Goal: Transaction & Acquisition: Purchase product/service

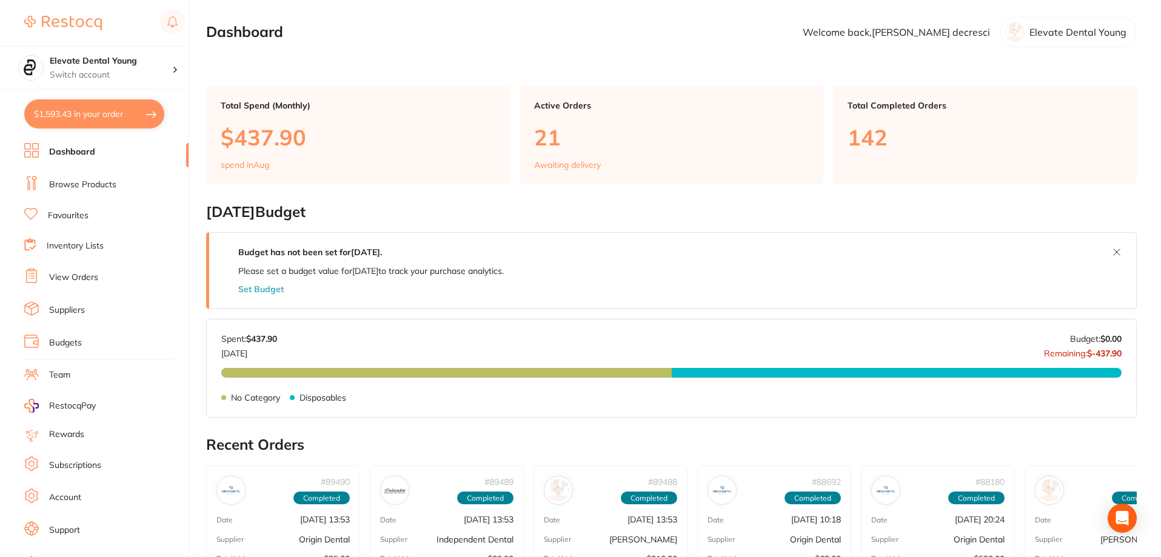
click at [102, 183] on link "Browse Products" at bounding box center [82, 185] width 67 height 12
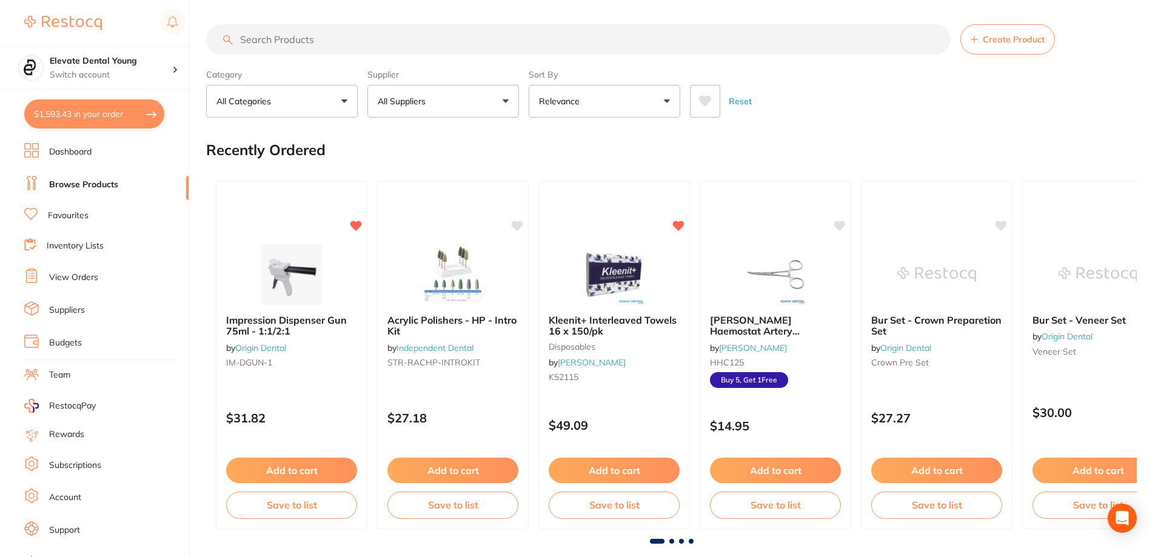
click at [272, 42] on input "search" at bounding box center [578, 39] width 745 height 30
type input "c file"
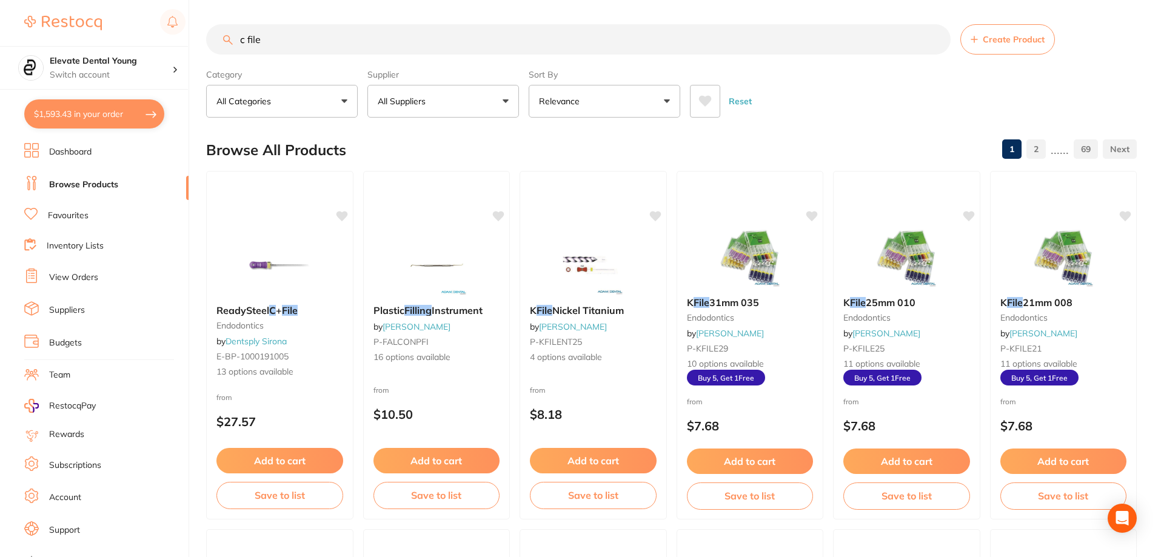
click at [482, 107] on button "All Suppliers" at bounding box center [444, 101] width 152 height 33
type input "henr"
click at [439, 212] on p "[PERSON_NAME]" at bounding box center [450, 206] width 78 height 11
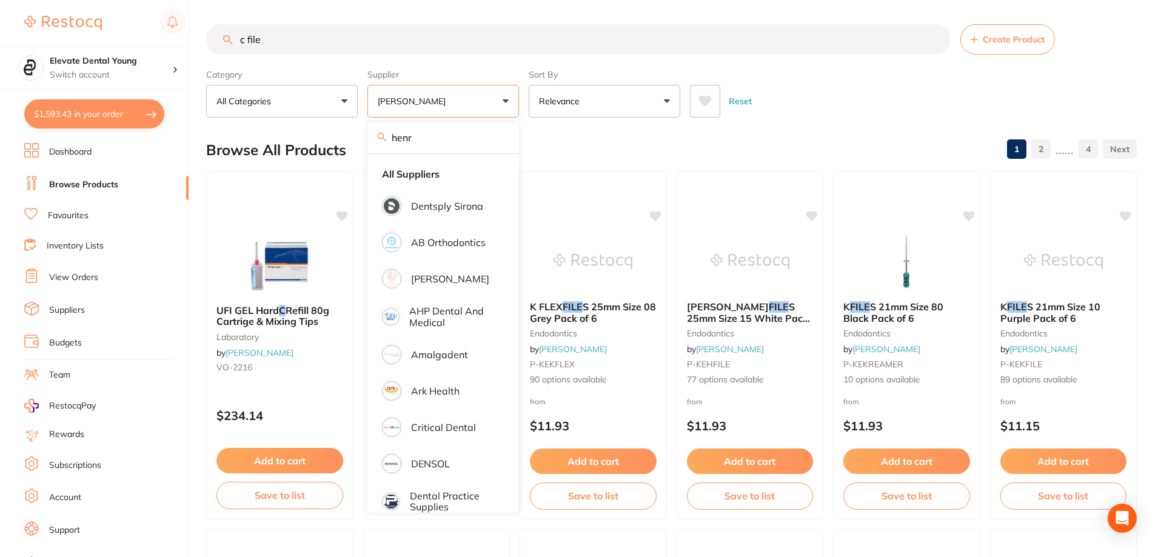
drag, startPoint x: 861, startPoint y: 68, endPoint x: 853, endPoint y: 70, distance: 7.7
click at [860, 68] on div "Category All Categories All Categories burs crown & bridge disposables endodont…" at bounding box center [671, 90] width 931 height 53
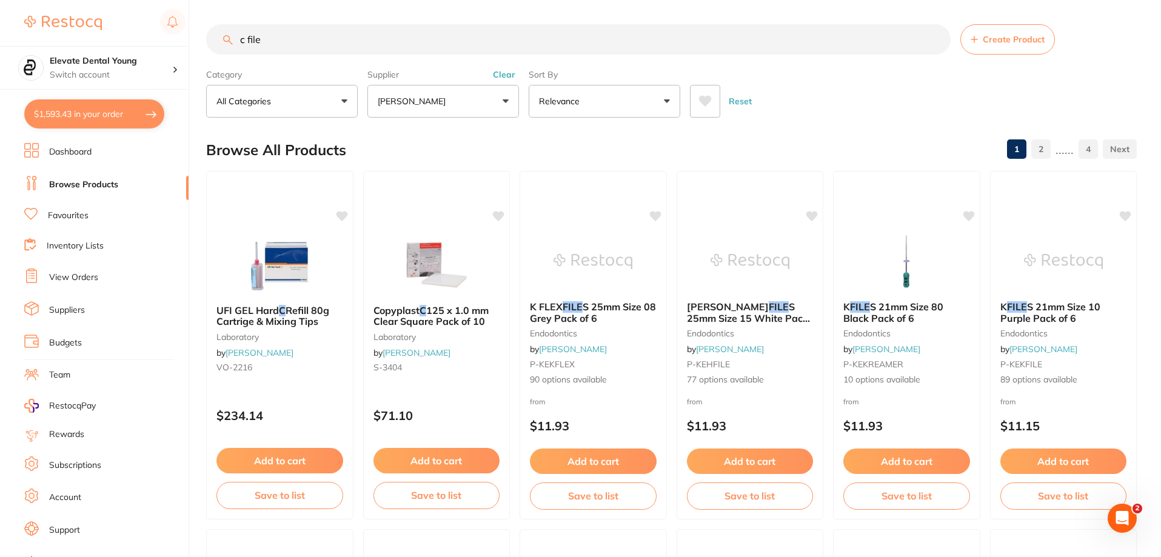
click at [247, 41] on input "c file" at bounding box center [578, 39] width 745 height 30
type input "c-file"
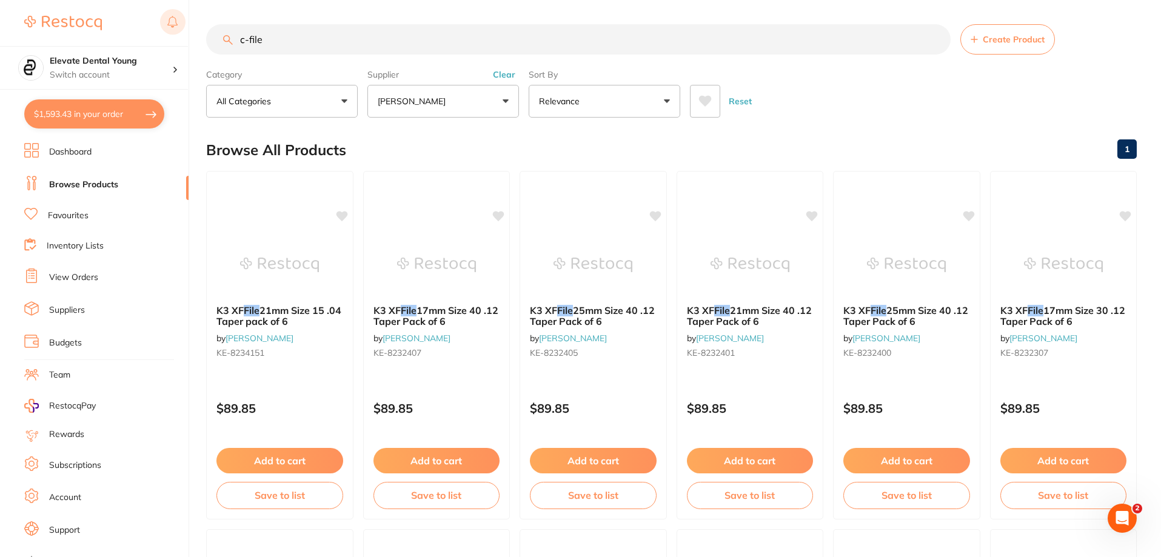
drag, startPoint x: 286, startPoint y: 39, endPoint x: 167, endPoint y: 18, distance: 120.1
click at [167, 18] on div "$1,593.43 Elevate Dental Young Switch account Elevate Dental Young Hilltops Den…" at bounding box center [580, 278] width 1161 height 557
type input "clip f"
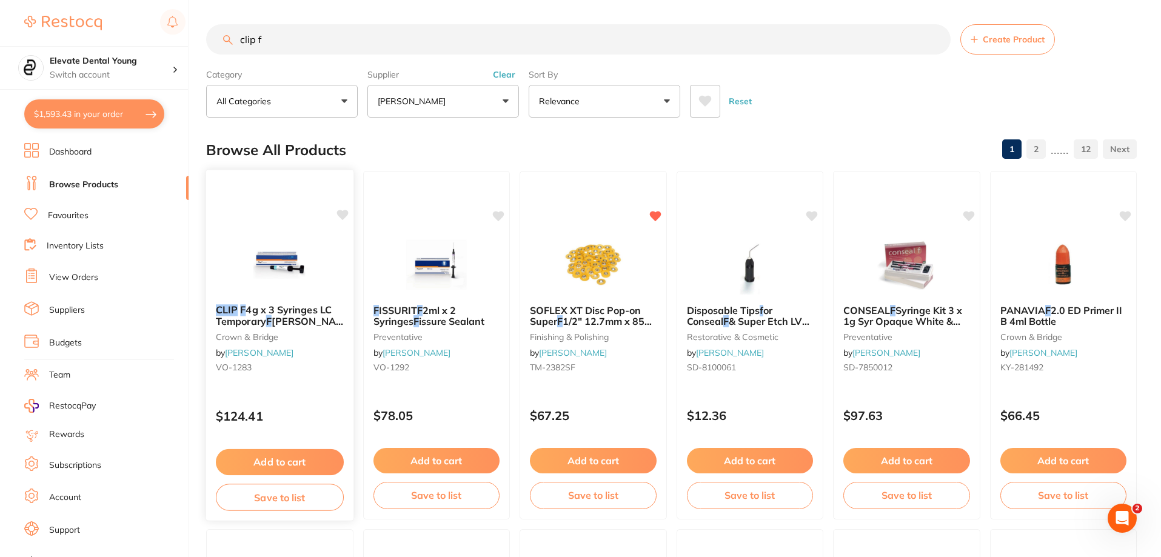
click at [288, 271] on img at bounding box center [279, 264] width 79 height 61
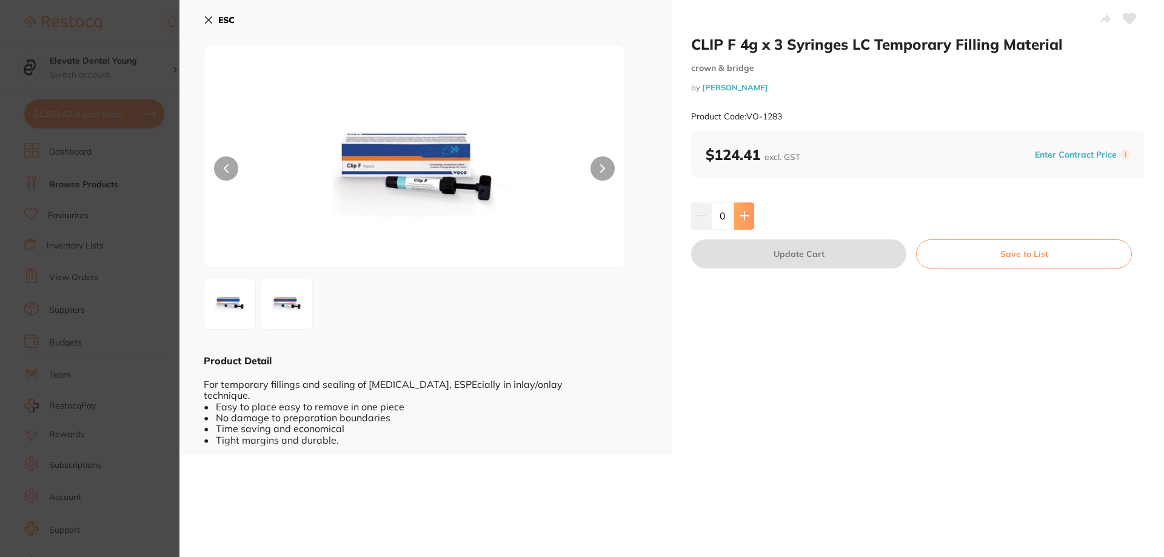
click at [741, 214] on icon at bounding box center [745, 216] width 10 height 10
type input "1"
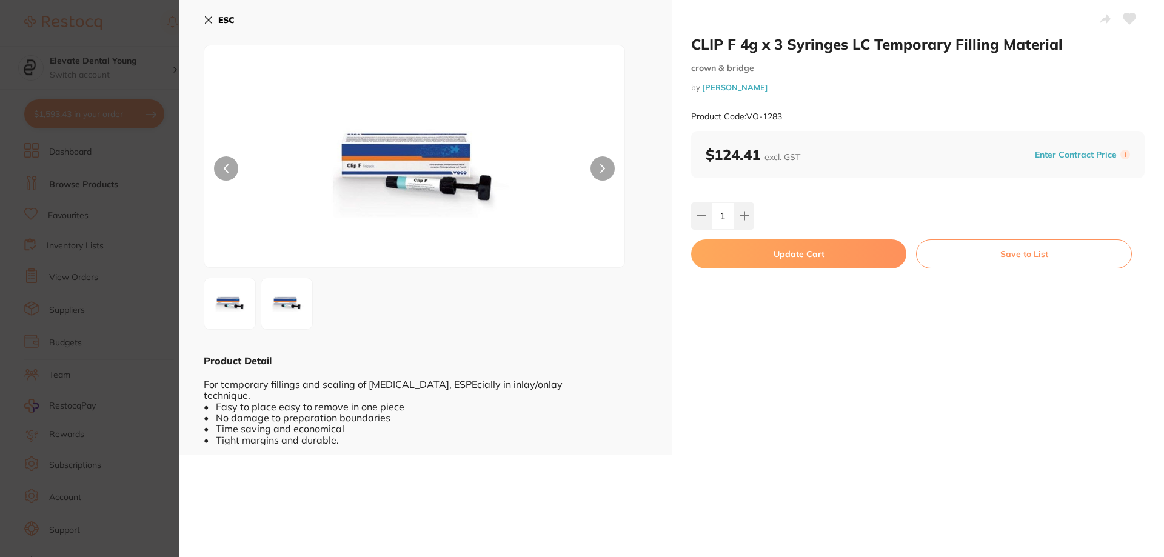
click at [762, 255] on button "Update Cart" at bounding box center [798, 254] width 215 height 29
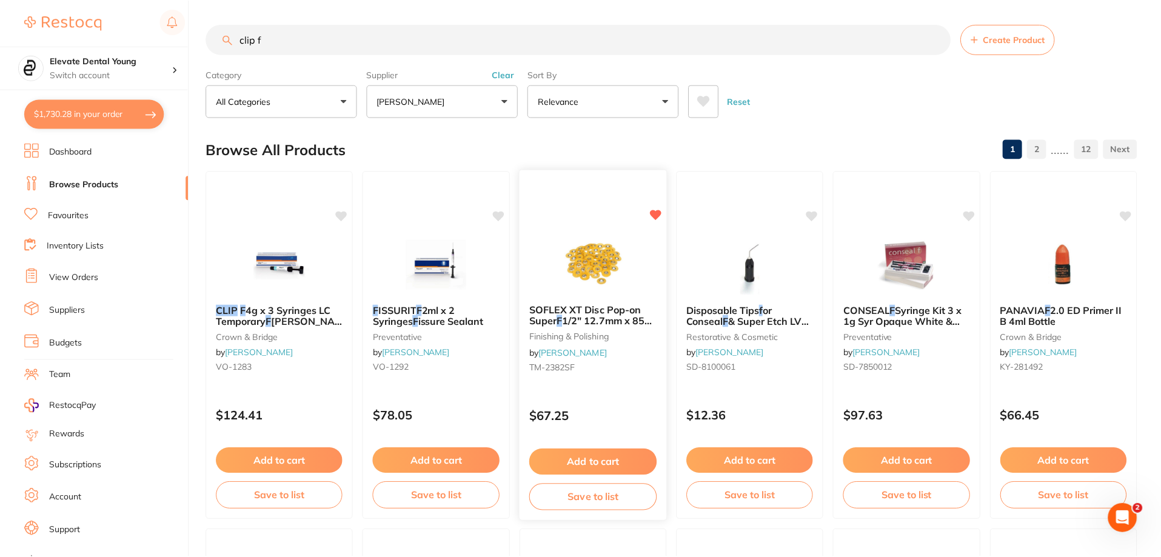
scroll to position [3, 0]
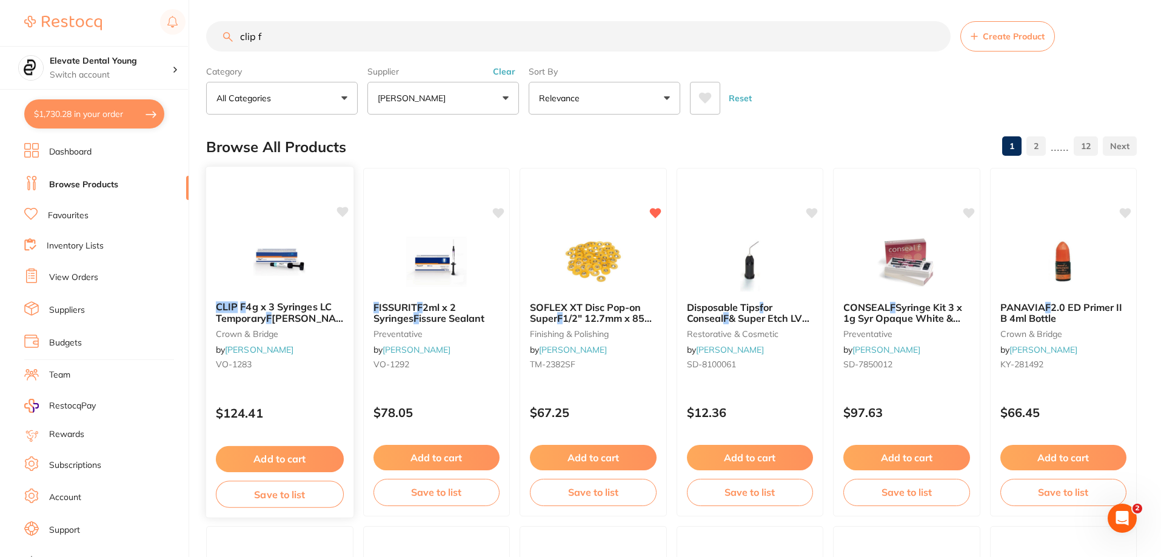
click at [348, 212] on icon at bounding box center [343, 212] width 12 height 10
click at [342, 211] on icon at bounding box center [343, 212] width 12 height 10
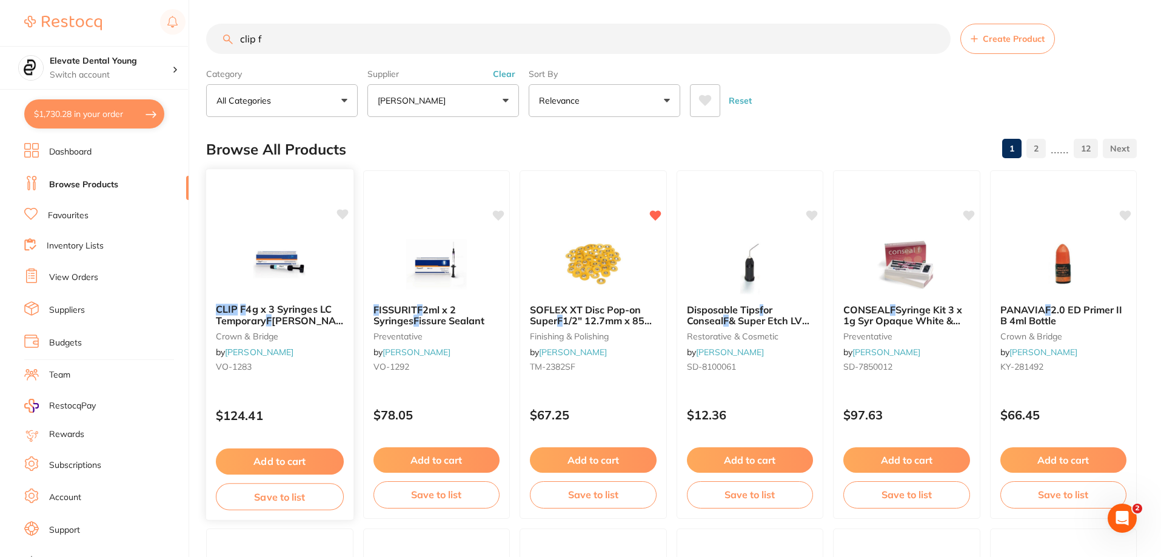
click at [342, 211] on icon at bounding box center [343, 214] width 12 height 10
click at [135, 62] on h4 "Elevate Dental Young" at bounding box center [111, 61] width 123 height 12
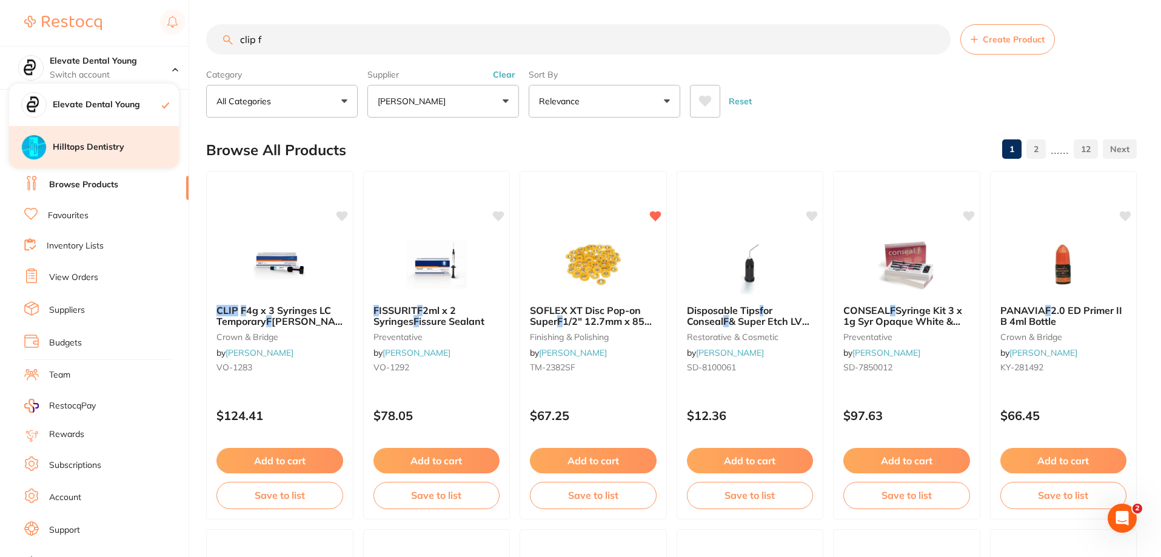
click at [134, 146] on h4 "Hilltops Dentistry" at bounding box center [116, 147] width 126 height 12
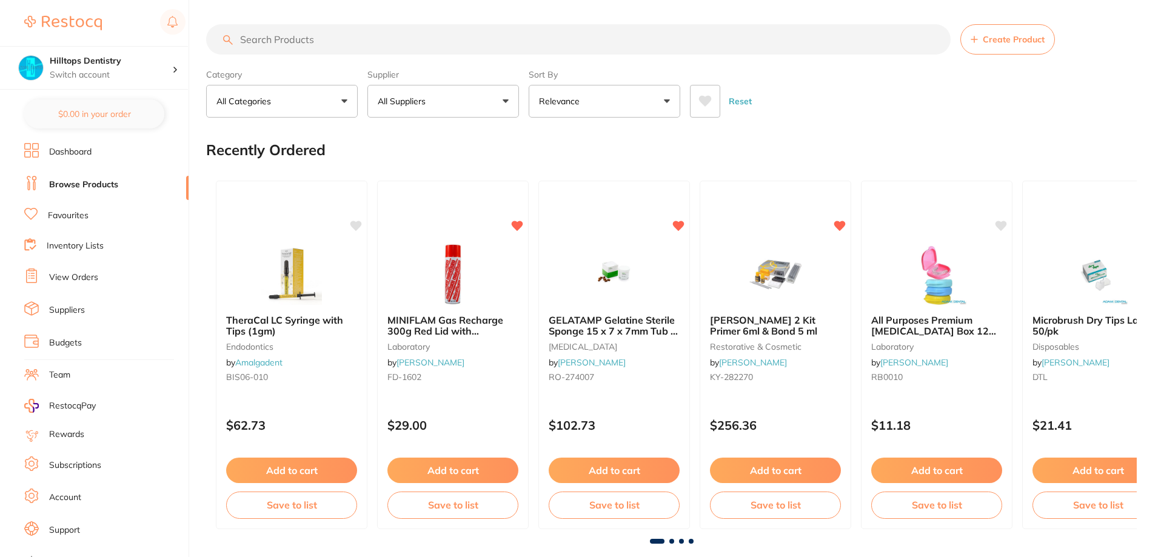
click at [312, 45] on input "search" at bounding box center [578, 39] width 745 height 30
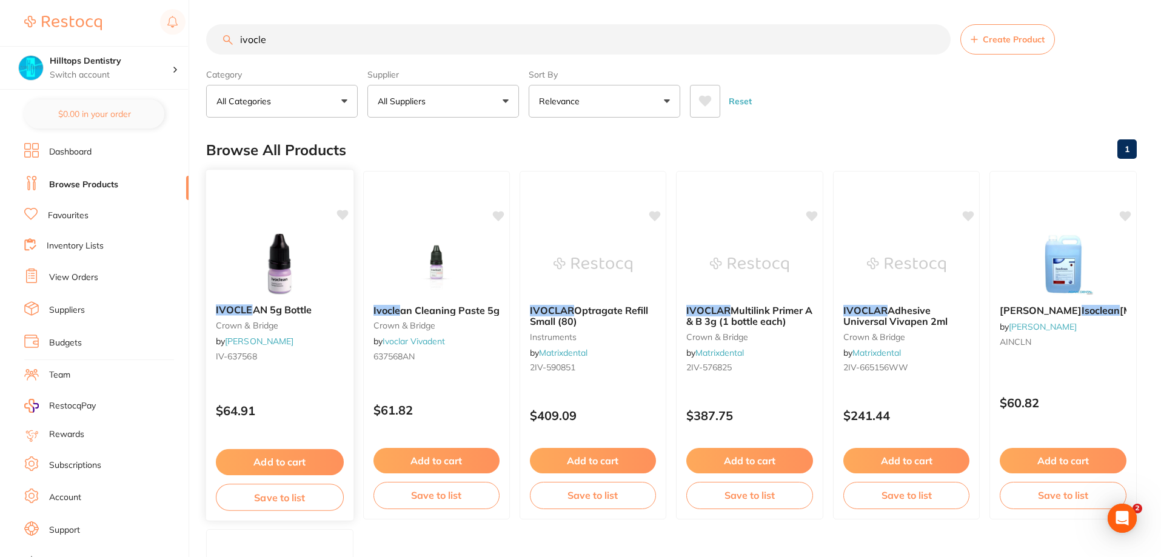
type input "ivocle"
drag, startPoint x: 346, startPoint y: 206, endPoint x: 348, endPoint y: 212, distance: 6.2
click at [346, 207] on div "IVOCLE AN 5g Bottle crown & bridge by [PERSON_NAME]-637568 $64.91 Add to cart S…" at bounding box center [279, 345] width 147 height 349
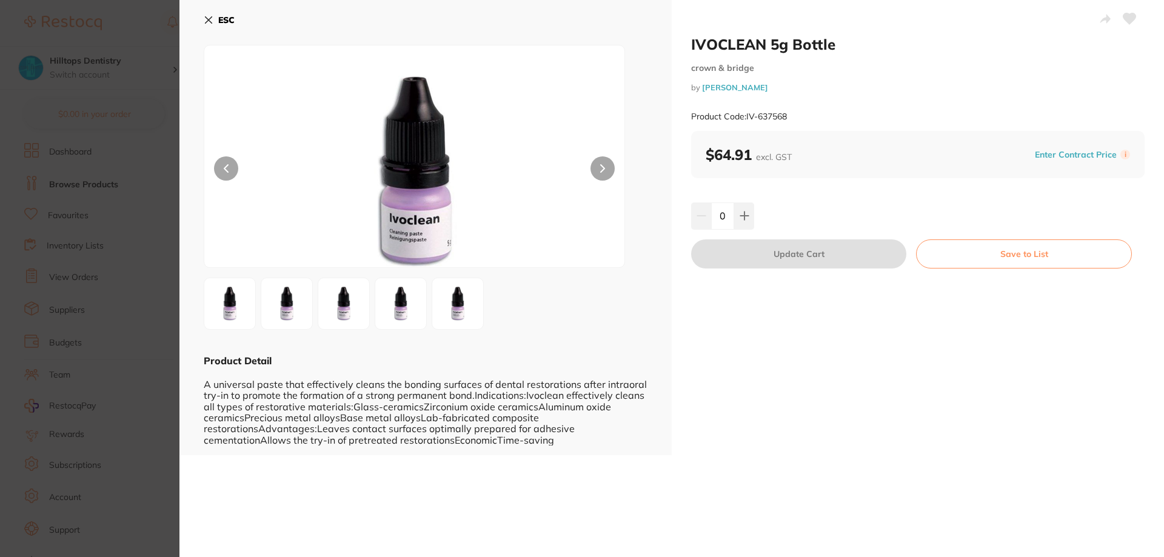
click at [1131, 22] on icon at bounding box center [1129, 19] width 13 height 12
click at [1127, 18] on icon at bounding box center [1130, 18] width 13 height 11
click at [749, 217] on button at bounding box center [744, 216] width 20 height 27
type input "1"
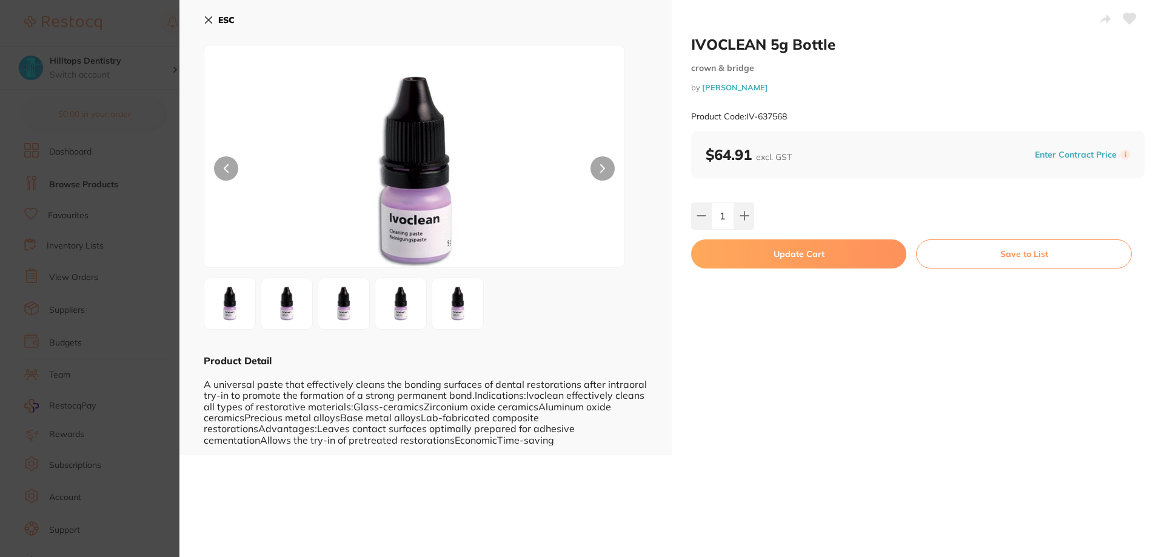
click at [785, 266] on button "Update Cart" at bounding box center [798, 254] width 215 height 29
checkbox input "false"
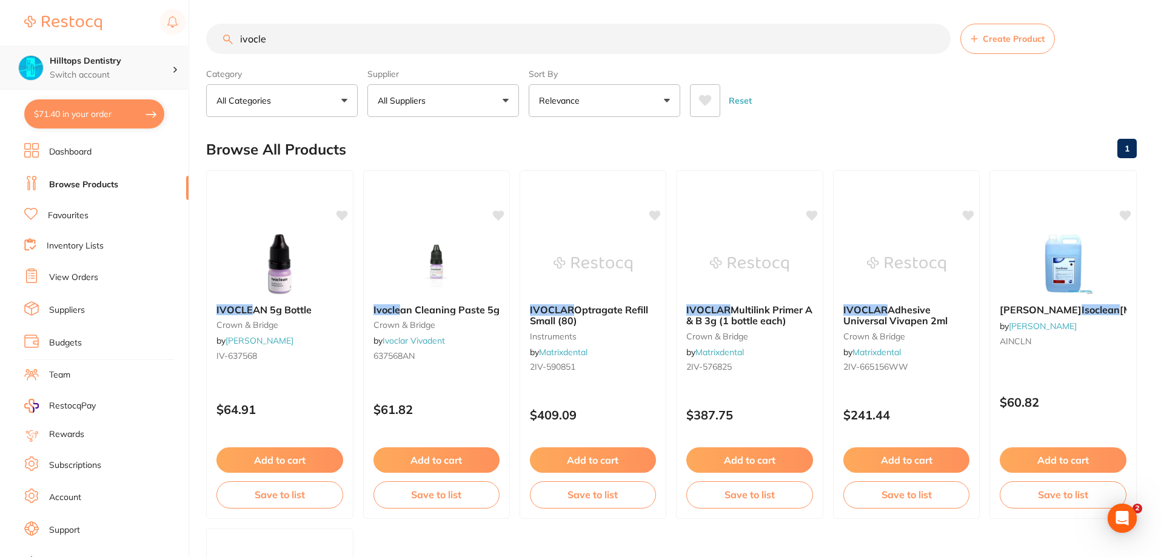
click at [163, 79] on p "Switch account" at bounding box center [111, 75] width 123 height 12
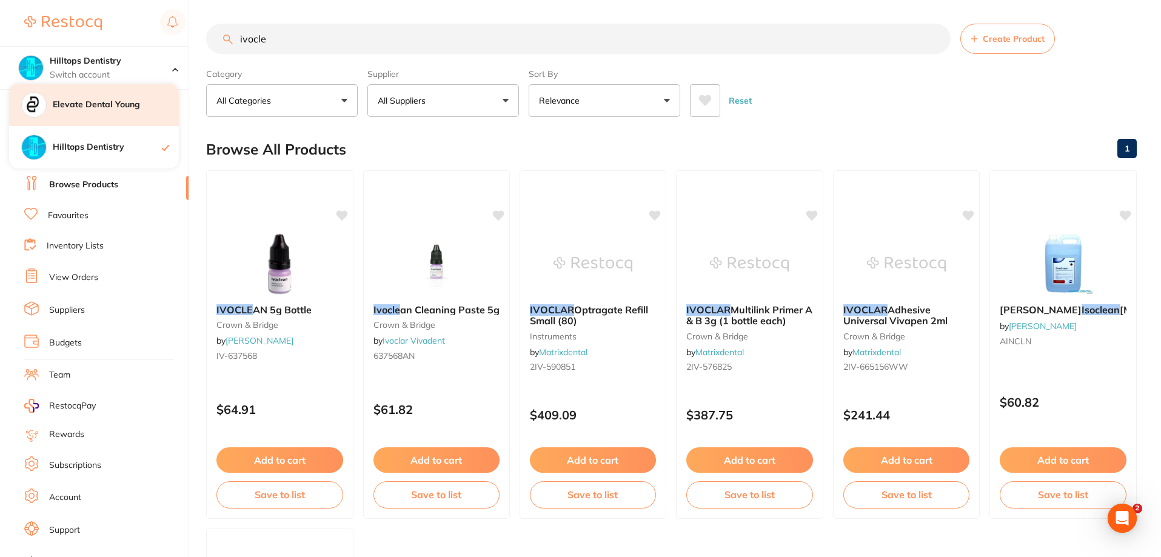
click at [135, 106] on h4 "Elevate Dental Young" at bounding box center [116, 105] width 126 height 12
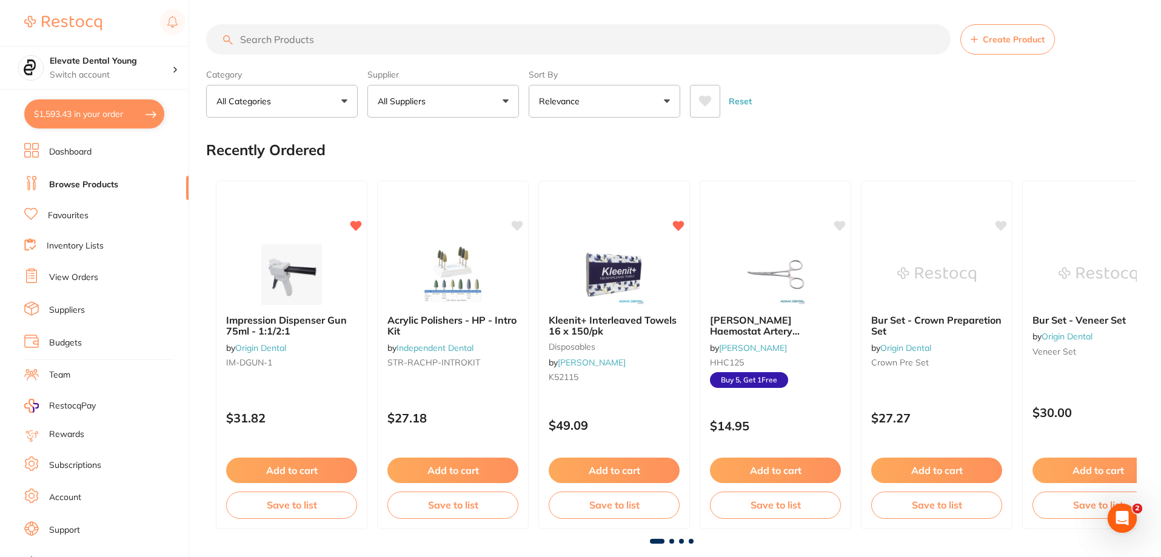
click at [108, 121] on button "$1,593.43 in your order" at bounding box center [94, 113] width 140 height 29
checkbox input "true"
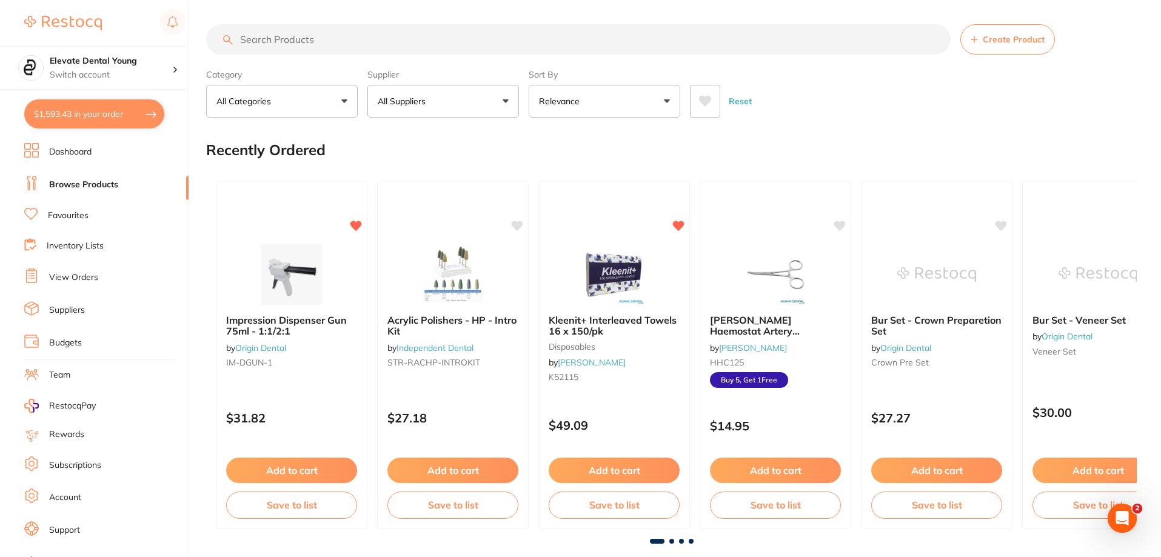
checkbox input "true"
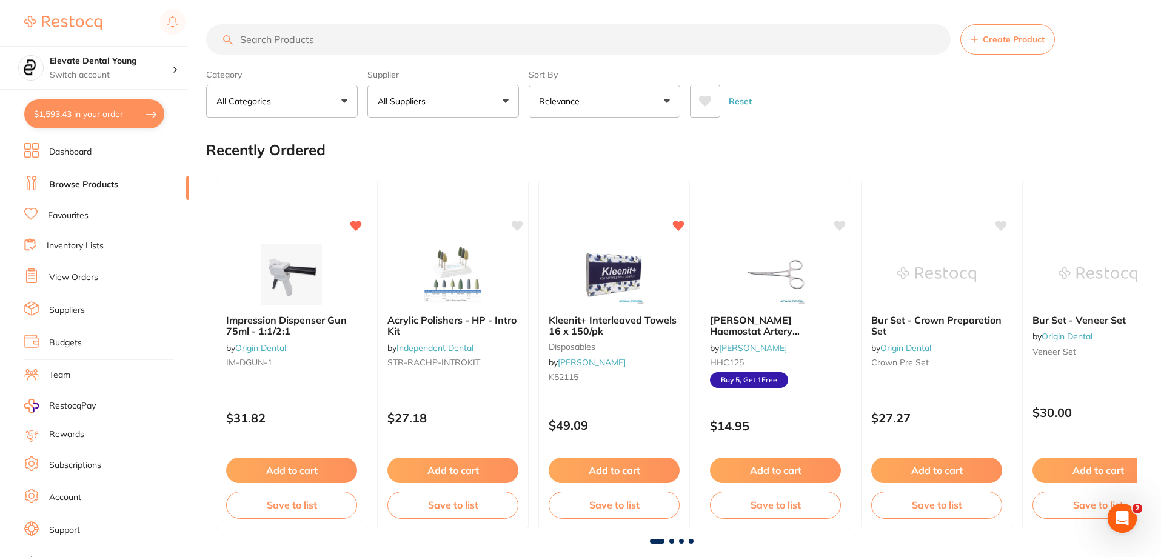
checkbox input "true"
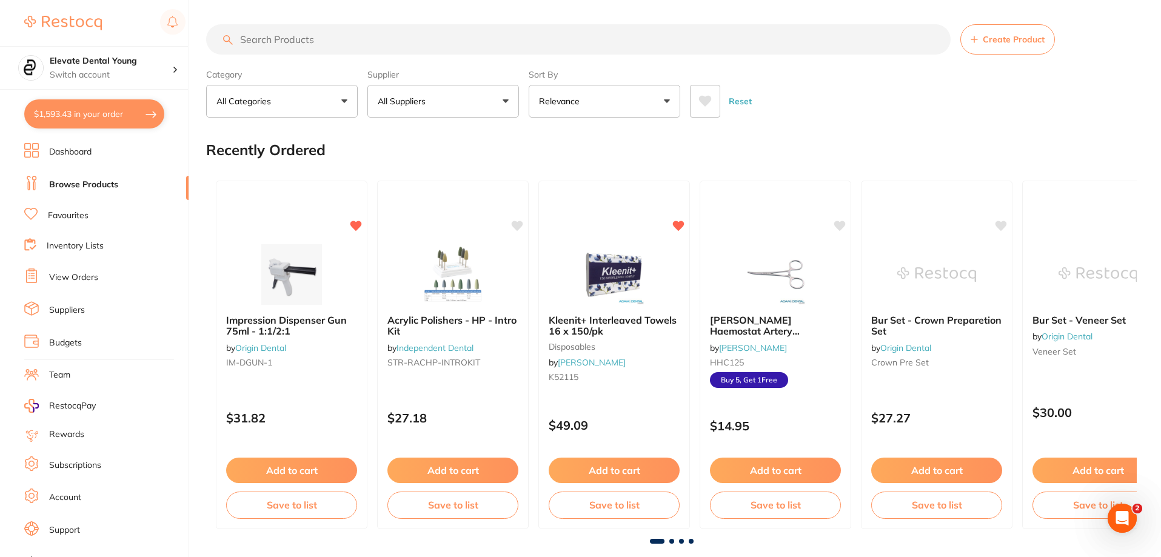
checkbox input "true"
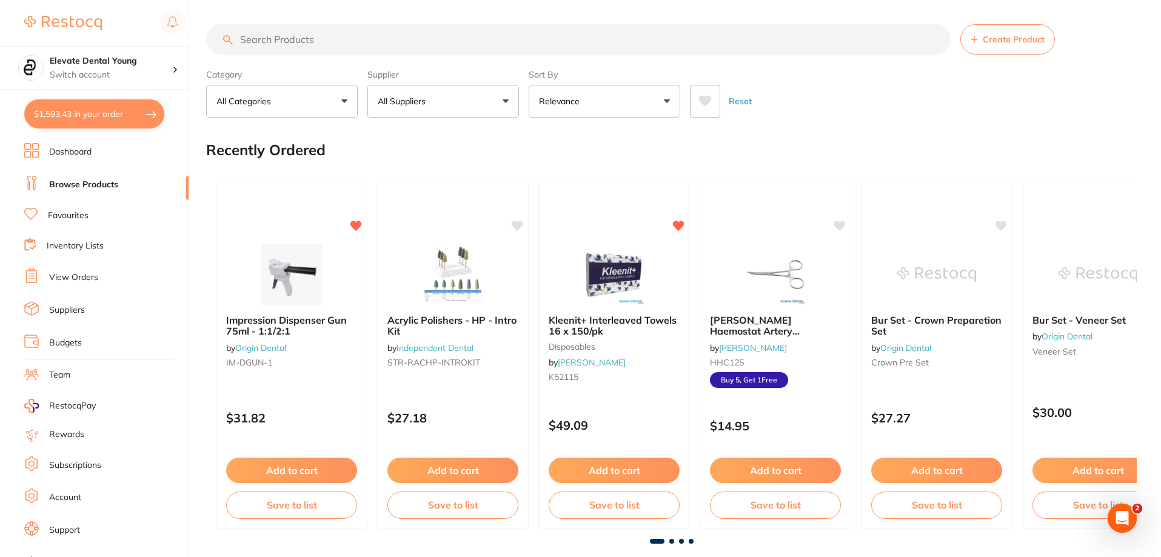
checkbox input "true"
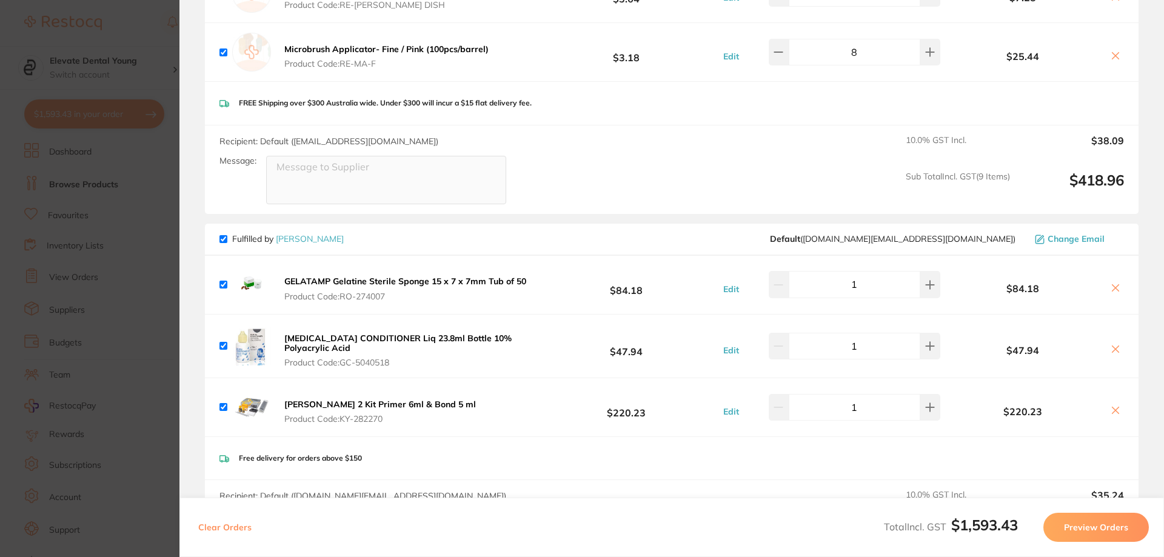
scroll to position [910, 0]
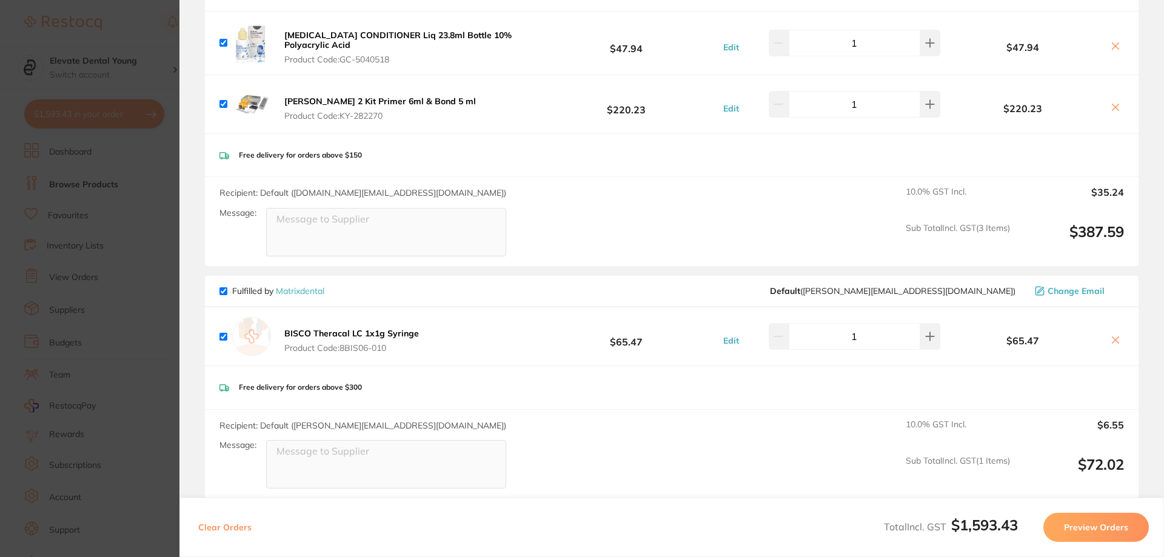
click at [122, 29] on section "Update RRP Set your pre negotiated price for this item. Item Agreed RRP (excl. …" at bounding box center [582, 278] width 1164 height 557
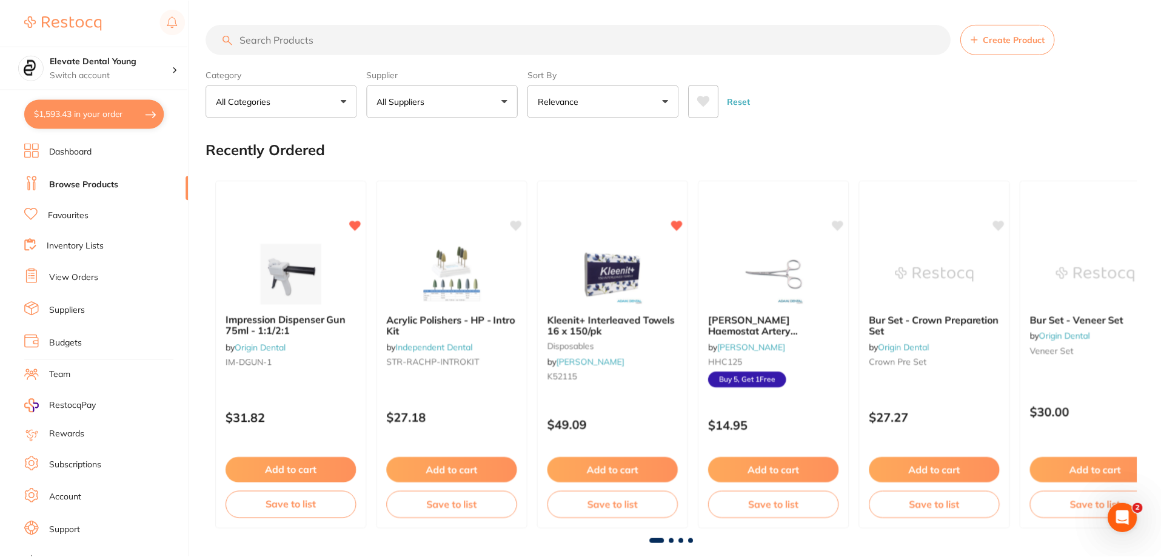
scroll to position [1, 0]
click at [281, 38] on input "search" at bounding box center [578, 39] width 745 height 30
type input "c file"
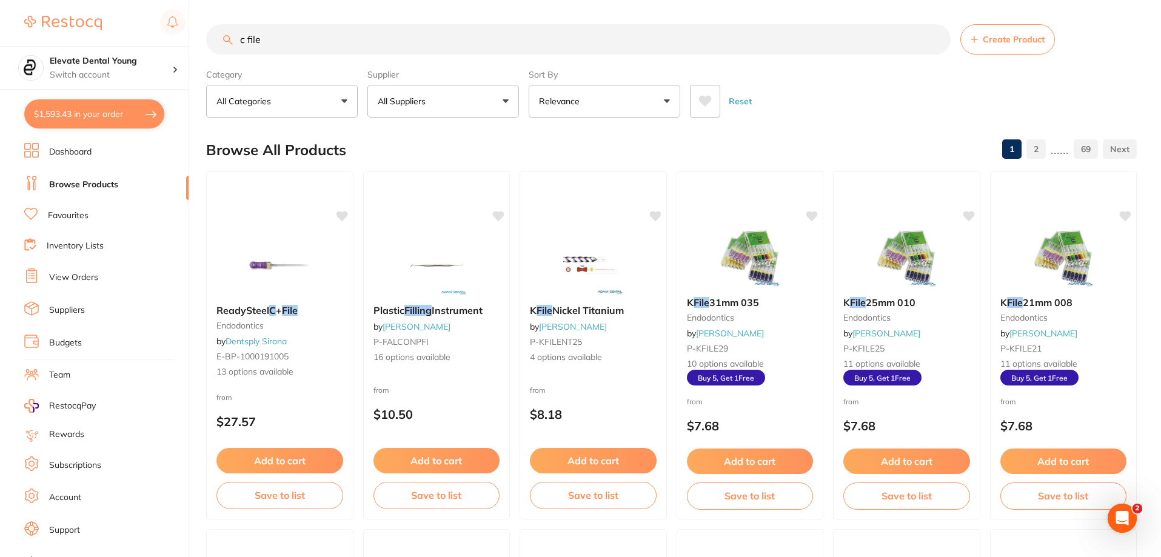
scroll to position [0, 0]
click at [323, 97] on button "All Categories" at bounding box center [282, 101] width 152 height 33
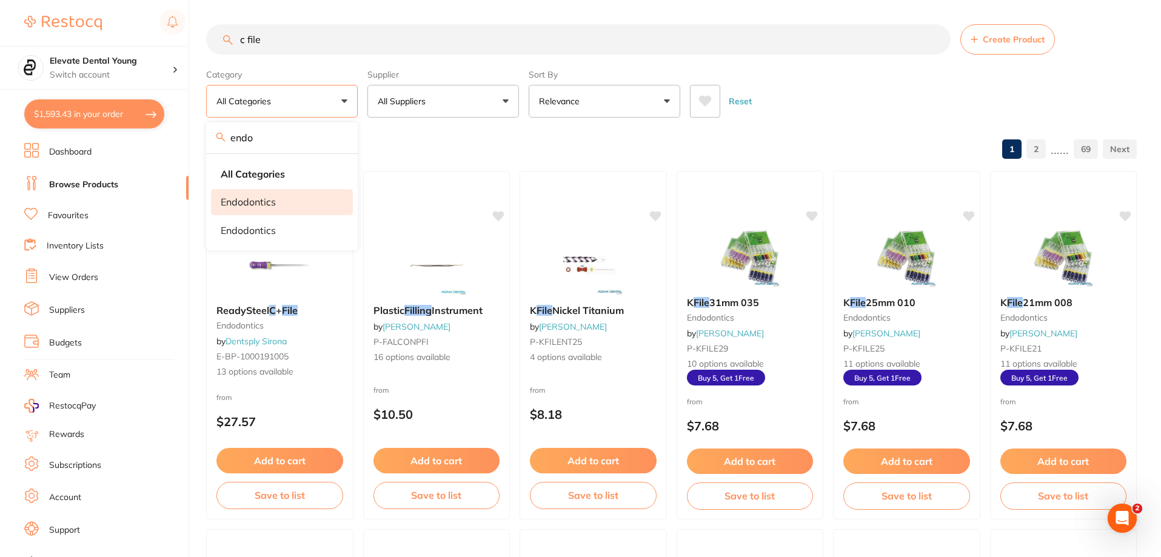
type input "endo"
click at [275, 201] on p "endodontics" at bounding box center [248, 202] width 55 height 11
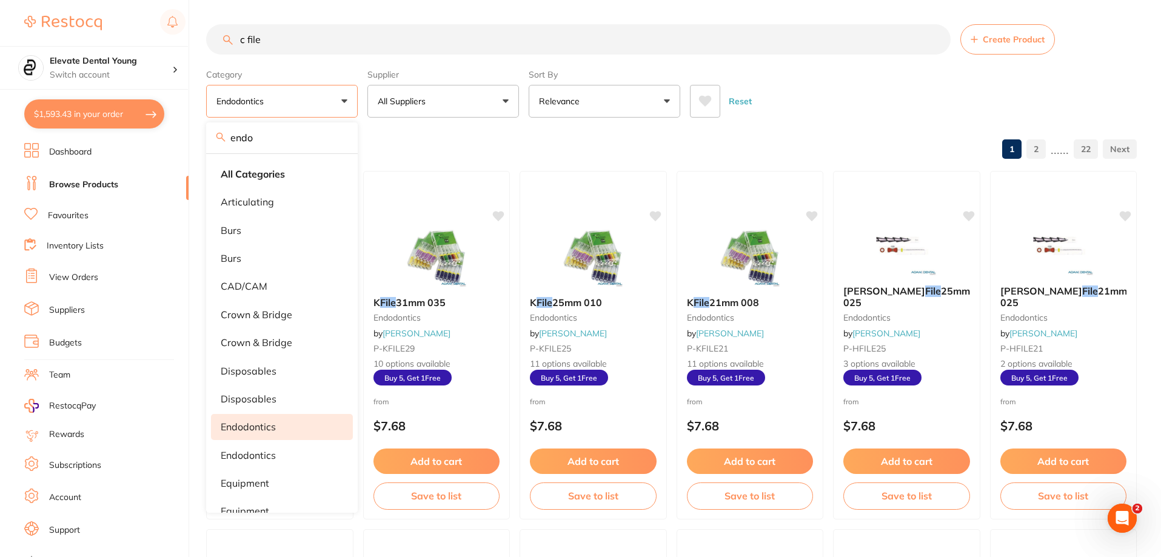
click at [441, 138] on div "Browse All Products 1 2 ...... 22" at bounding box center [671, 150] width 931 height 41
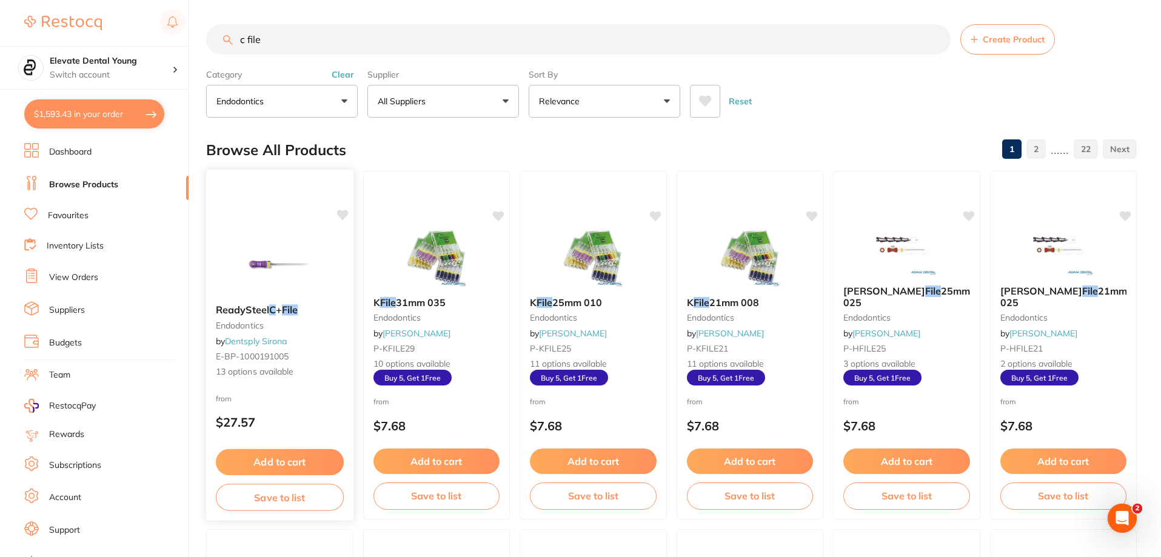
click at [260, 265] on img at bounding box center [279, 264] width 79 height 61
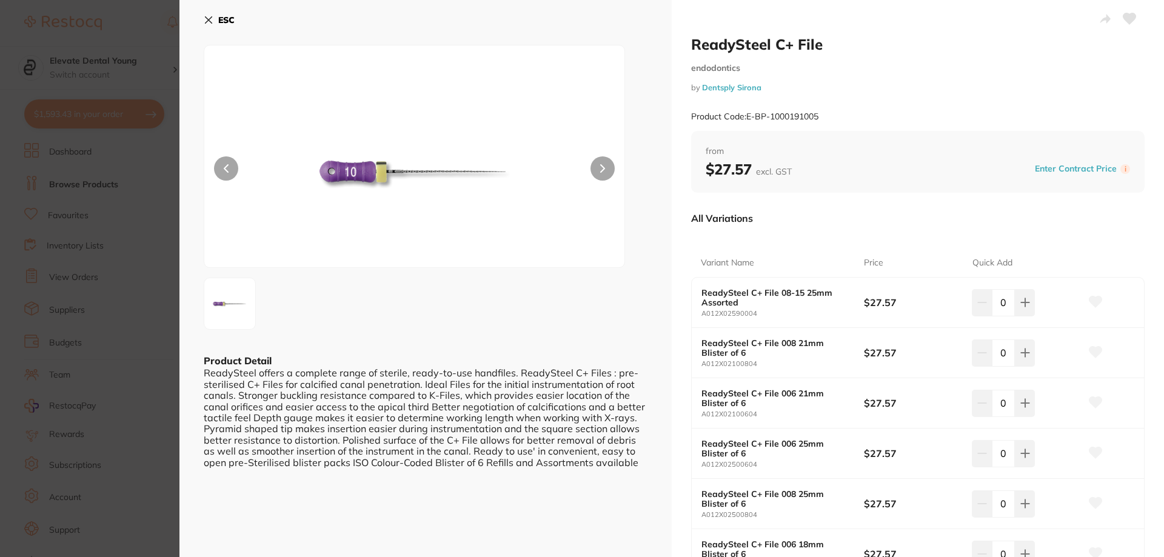
click at [107, 22] on section "ReadySteel C+ File endodontics by Dentsply Sirona Product Code: E-BP-1000191005…" at bounding box center [582, 278] width 1164 height 557
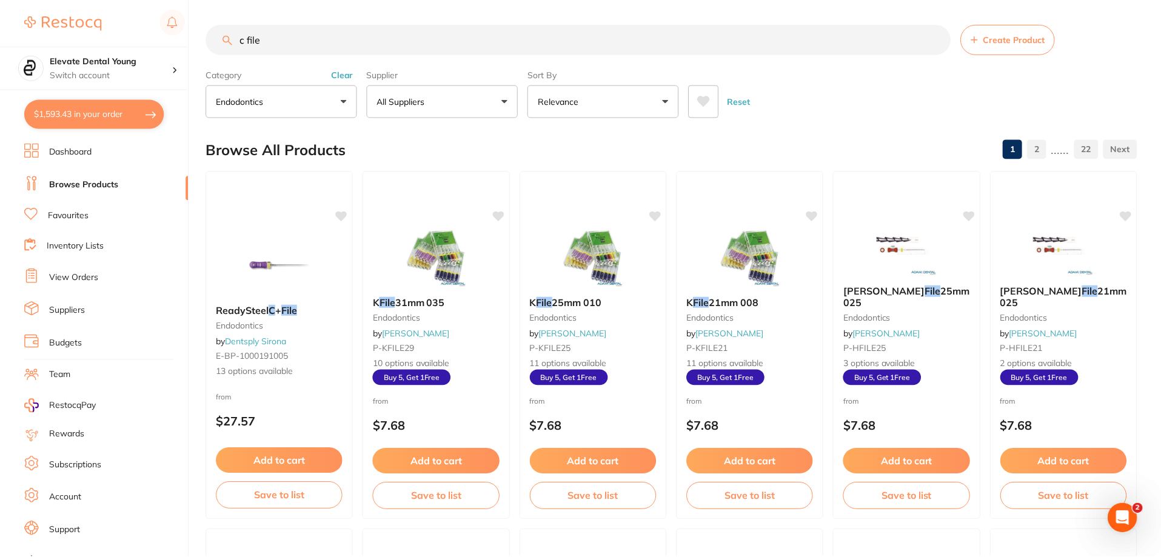
scroll to position [5, 0]
